Goal: Find specific page/section: Find specific page/section

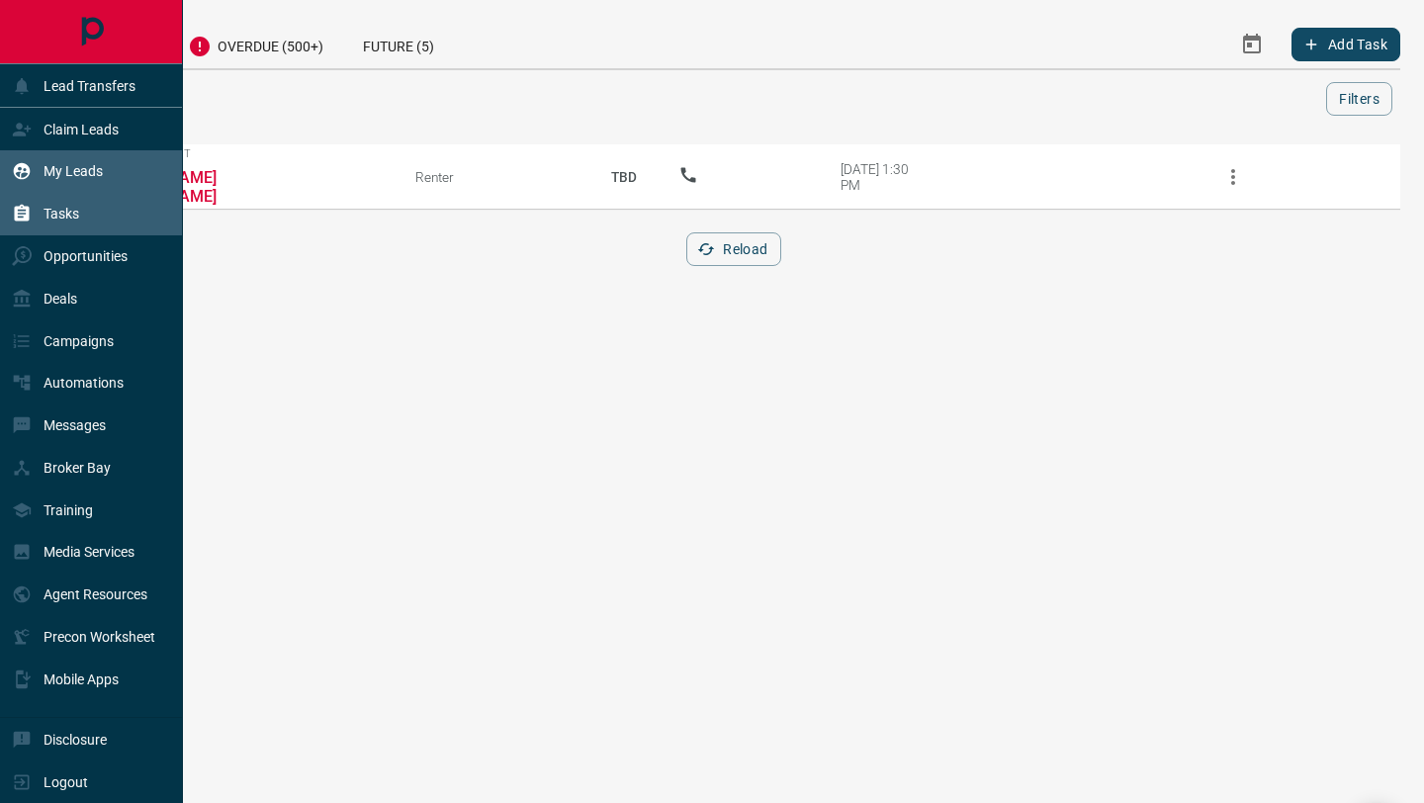
click at [127, 180] on div "My Leads" at bounding box center [91, 171] width 183 height 43
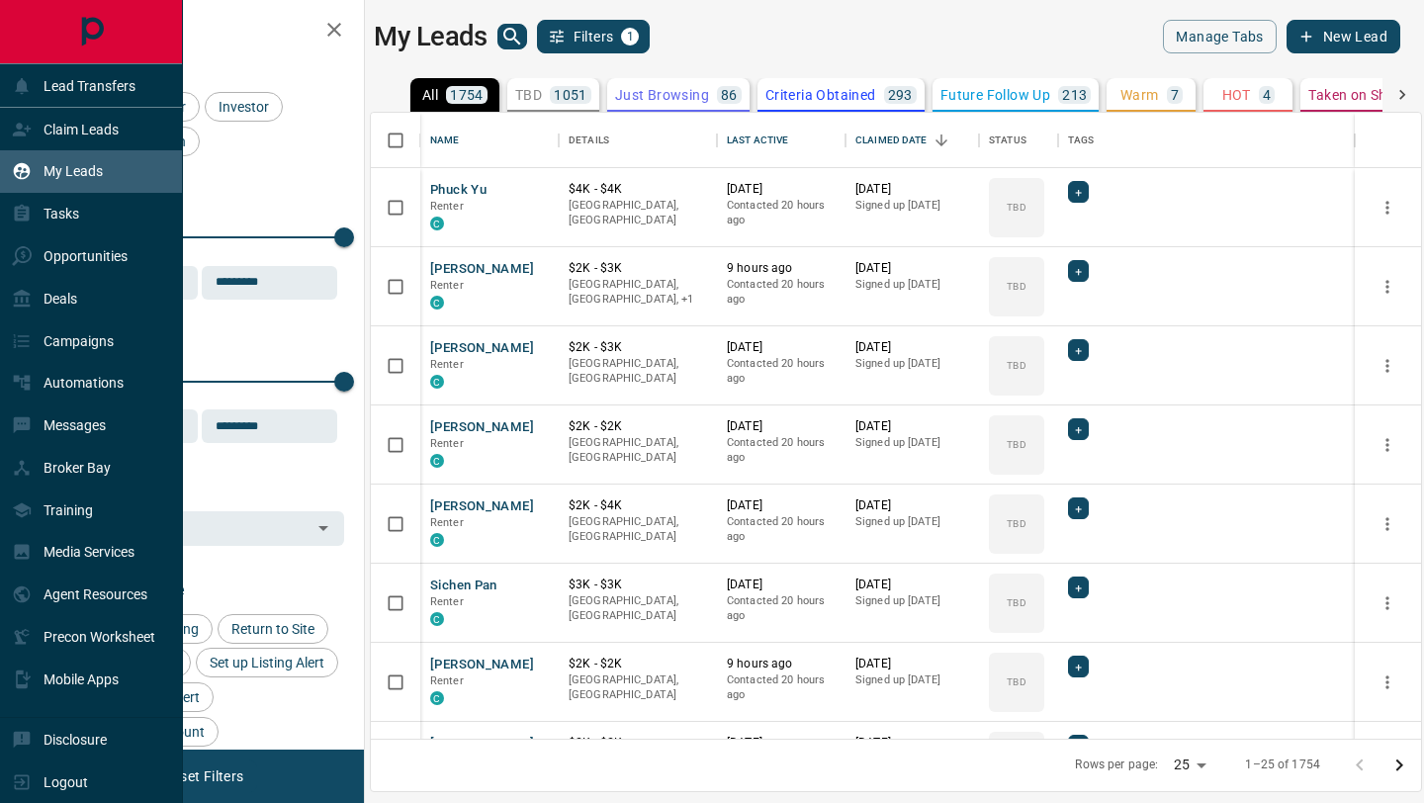
scroll to position [626, 1050]
